Goal: Information Seeking & Learning: Compare options

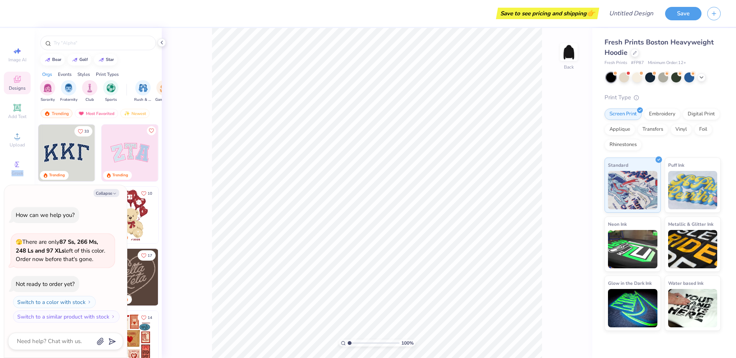
drag, startPoint x: 13, startPoint y: 167, endPoint x: 130, endPoint y: 205, distance: 123.1
click at [74, 202] on body "Save to see pricing and shipping 👉 Design Title Save Image AI Designs Add Text …" at bounding box center [368, 179] width 736 height 358
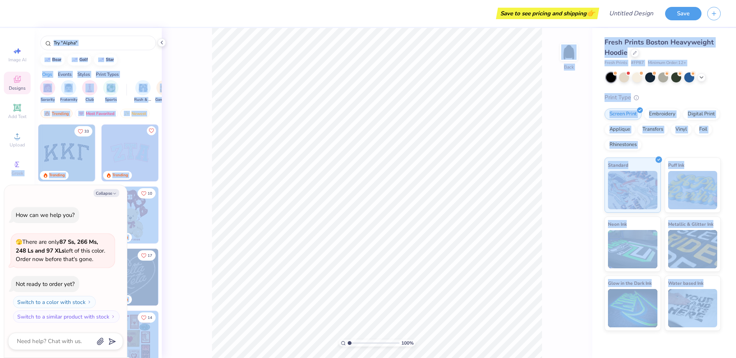
click at [105, 187] on div "Collapse How can we help you? 🫣 There are only 87 Ss, 266 Ms, 248 Ls and 97 XLs…" at bounding box center [65, 271] width 123 height 173
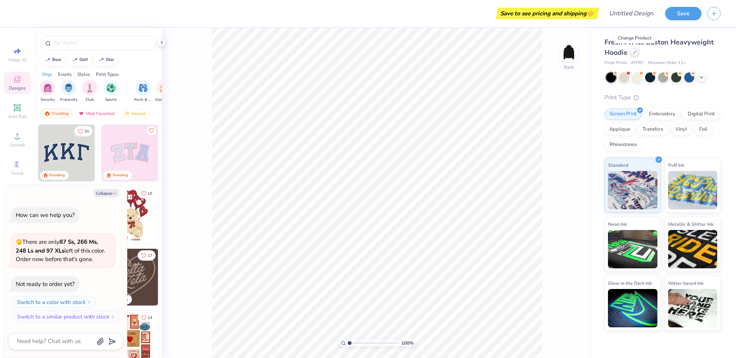
click at [635, 53] on icon at bounding box center [635, 52] width 4 height 4
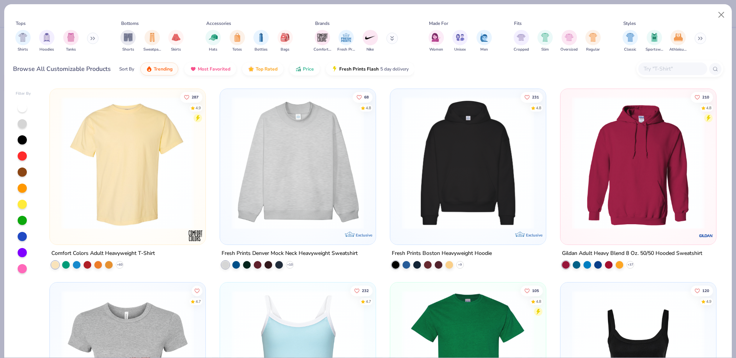
click at [473, 170] on img at bounding box center [468, 163] width 140 height 133
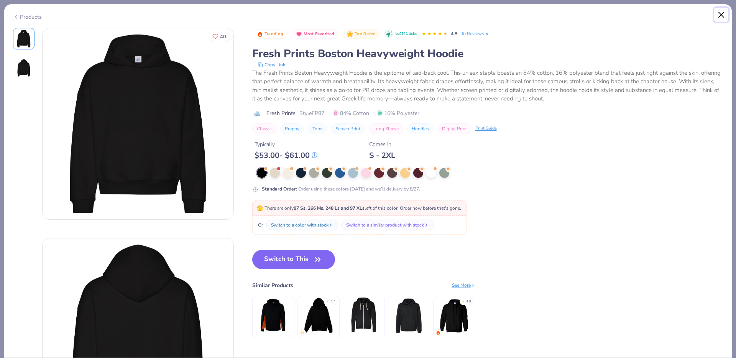
click at [722, 11] on button "Close" at bounding box center [721, 15] width 15 height 15
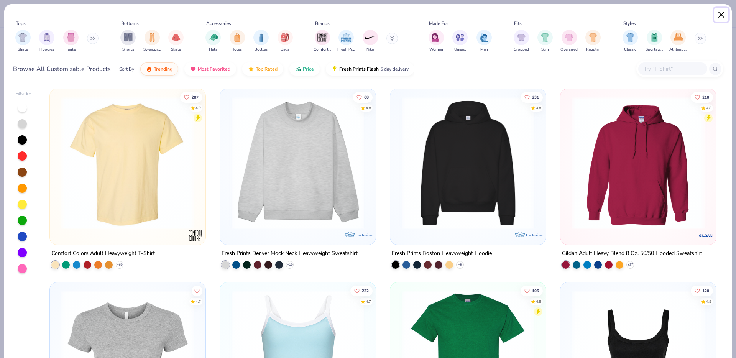
click at [722, 13] on button "Close" at bounding box center [721, 15] width 15 height 15
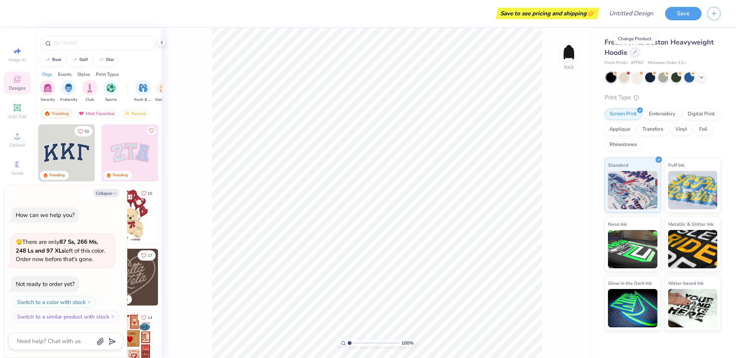
click at [633, 52] on icon at bounding box center [635, 52] width 4 height 4
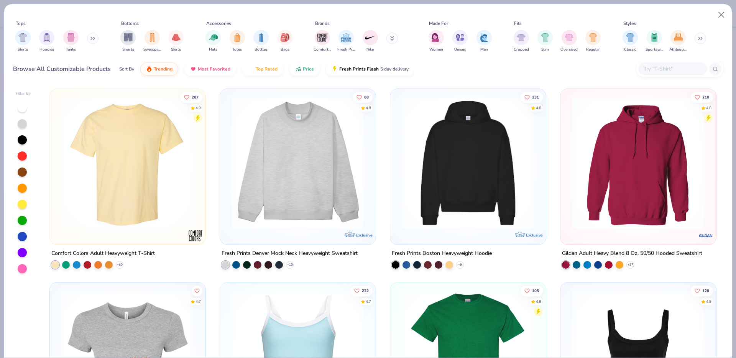
click at [463, 182] on img at bounding box center [468, 163] width 140 height 133
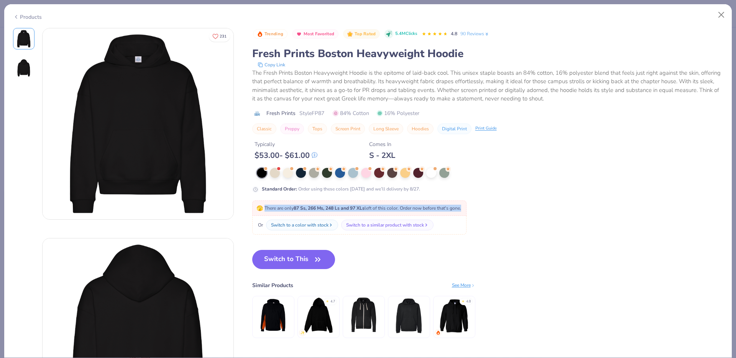
drag, startPoint x: 266, startPoint y: 210, endPoint x: 464, endPoint y: 210, distance: 198.1
click at [461, 210] on span "🫣 There are only 87 Ss, 266 Ms, 248 Ls and 97 XLs left of this color. Order now…" at bounding box center [358, 208] width 205 height 6
click at [270, 174] on div at bounding box center [275, 172] width 10 height 10
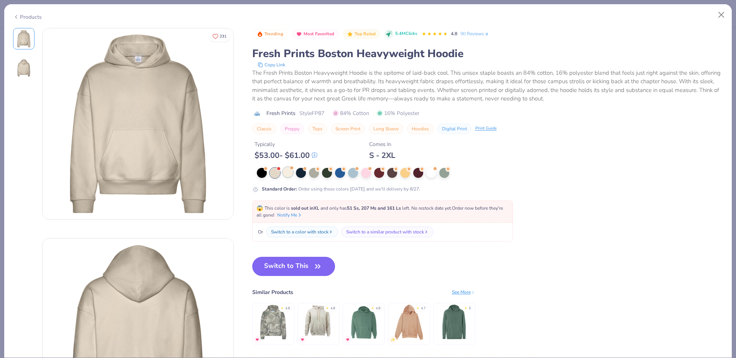
click at [290, 171] on div at bounding box center [288, 172] width 10 height 10
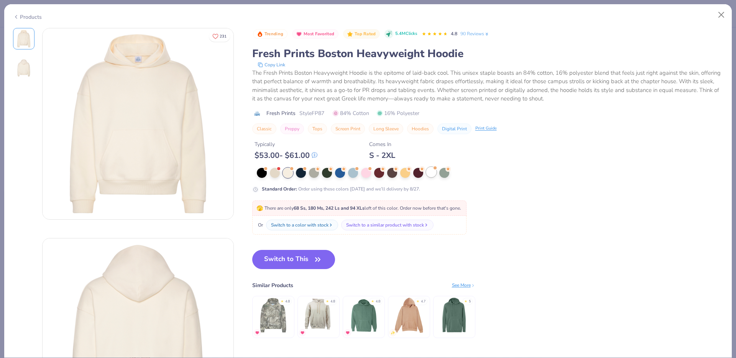
click at [429, 171] on div at bounding box center [431, 172] width 10 height 10
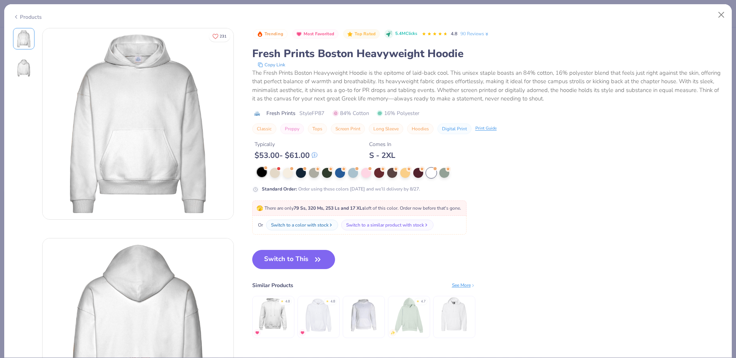
click at [259, 174] on div at bounding box center [262, 172] width 10 height 10
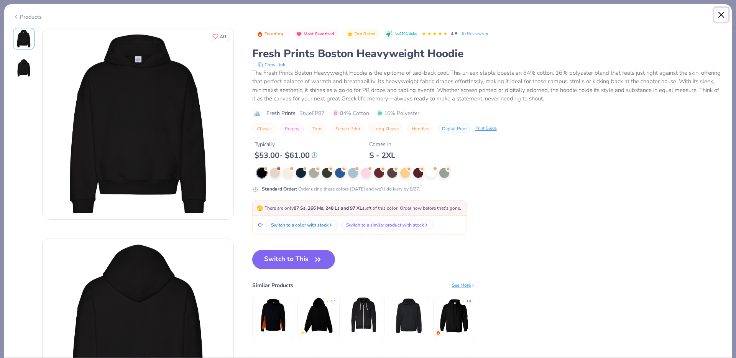
click at [717, 15] on button "Close" at bounding box center [721, 15] width 15 height 15
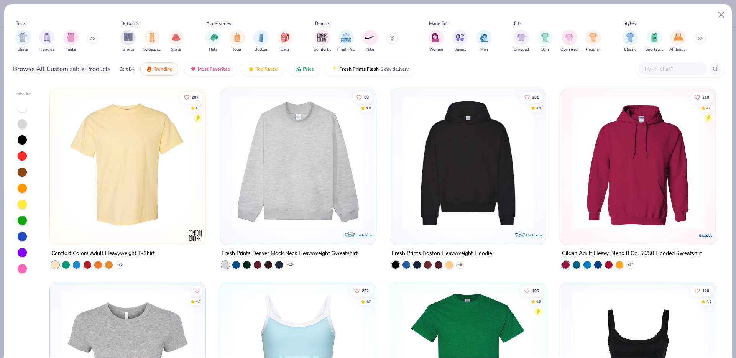
click at [251, 166] on img at bounding box center [298, 163] width 140 height 133
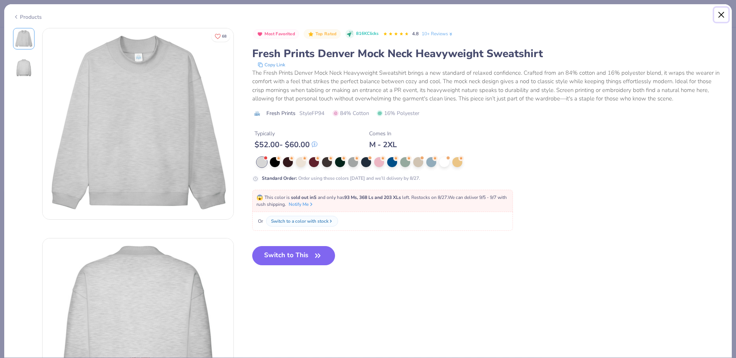
click at [722, 13] on button "Close" at bounding box center [721, 15] width 15 height 15
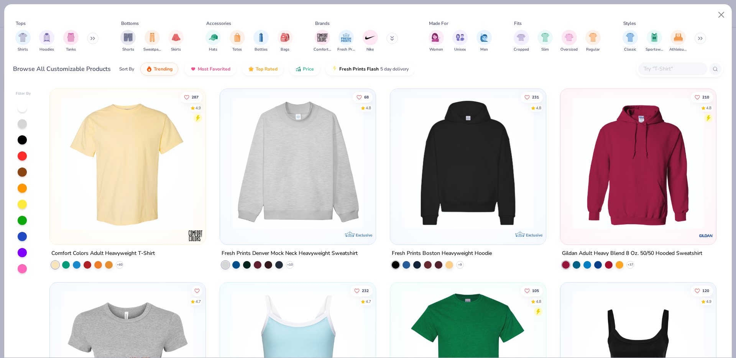
click at [106, 221] on img at bounding box center [127, 163] width 140 height 133
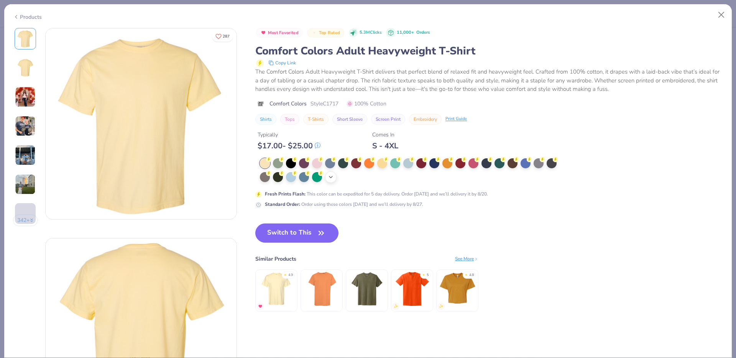
click at [332, 181] on div "+ 38" at bounding box center [330, 176] width 11 height 11
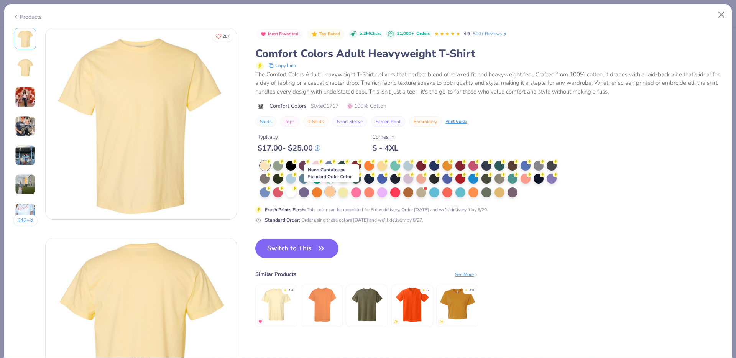
click at [332, 195] on div at bounding box center [330, 192] width 10 height 10
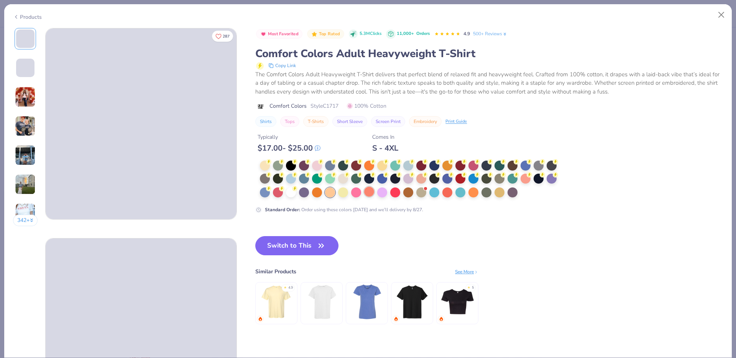
click at [374, 192] on div at bounding box center [369, 192] width 10 height 10
click at [426, 189] on div at bounding box center [425, 187] width 3 height 3
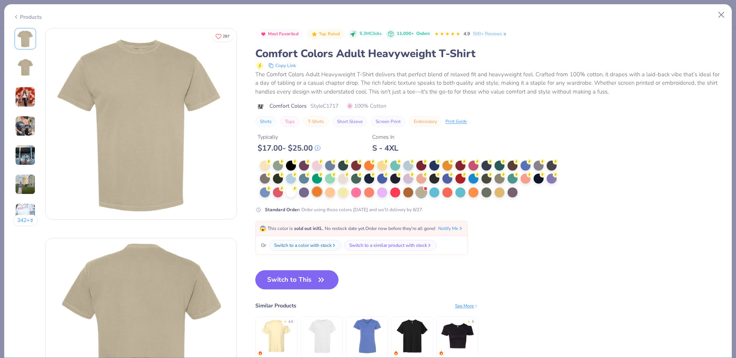
click at [318, 187] on div at bounding box center [317, 192] width 10 height 10
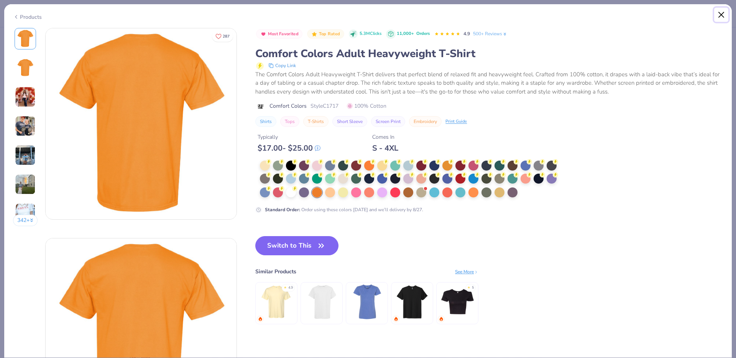
click at [716, 16] on button "Close" at bounding box center [721, 15] width 15 height 15
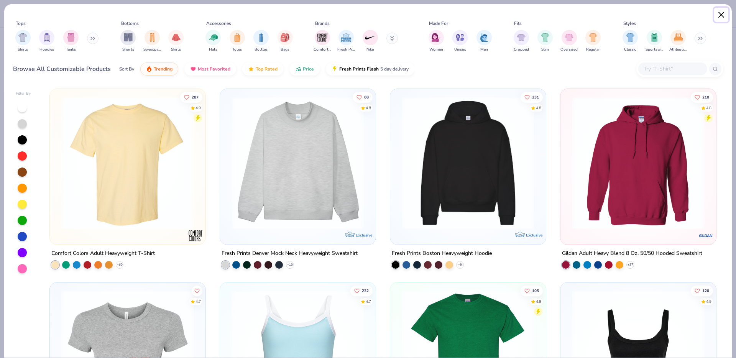
click at [717, 19] on button "Close" at bounding box center [721, 15] width 15 height 15
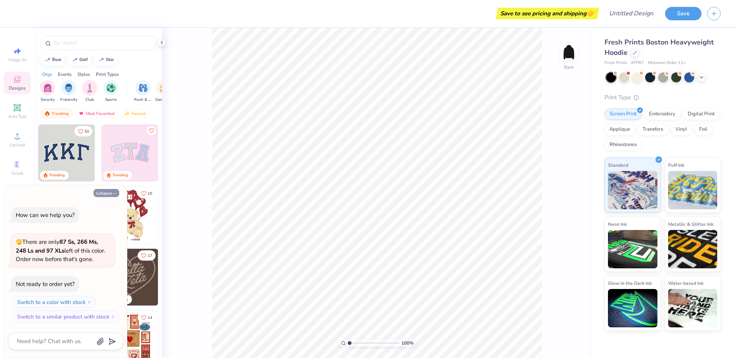
click at [115, 192] on icon "button" at bounding box center [114, 193] width 5 height 5
type textarea "x"
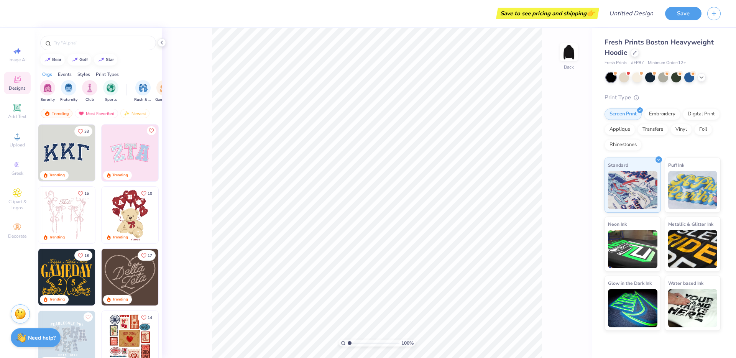
click at [208, 125] on div "100 % Back" at bounding box center [377, 193] width 430 height 330
